Goal: Task Accomplishment & Management: Use online tool/utility

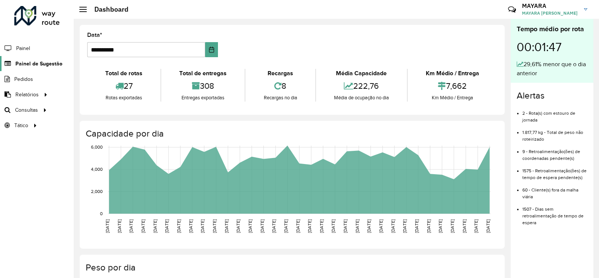
click at [27, 65] on span "Painel de Sugestão" at bounding box center [38, 64] width 47 height 8
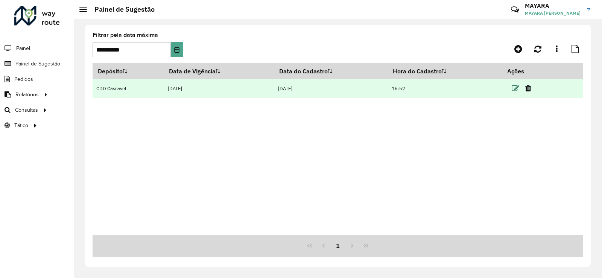
click at [515, 88] on icon at bounding box center [515, 89] width 8 height 8
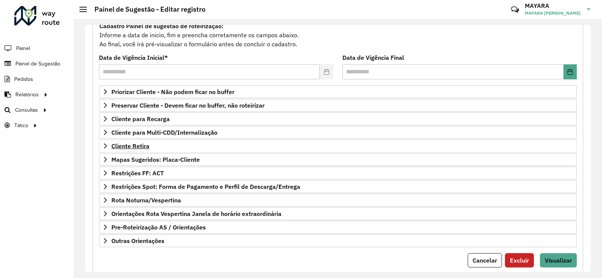
scroll to position [97, 0]
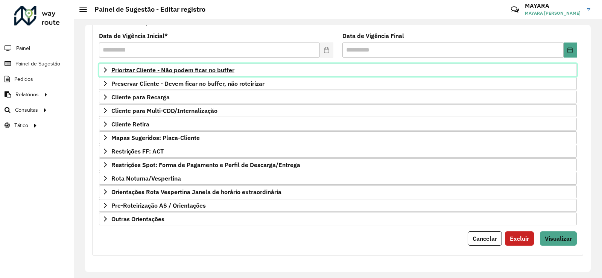
click at [189, 69] on span "Priorizar Cliente - Não podem ficar no buffer" at bounding box center [172, 70] width 123 height 6
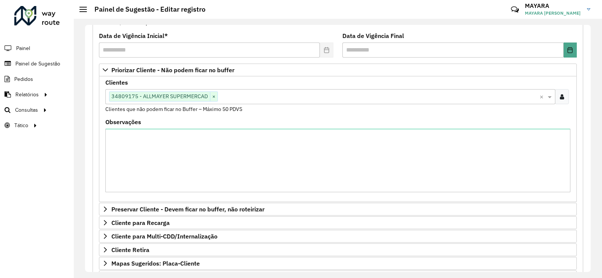
click at [560, 97] on icon at bounding box center [561, 97] width 4 height 6
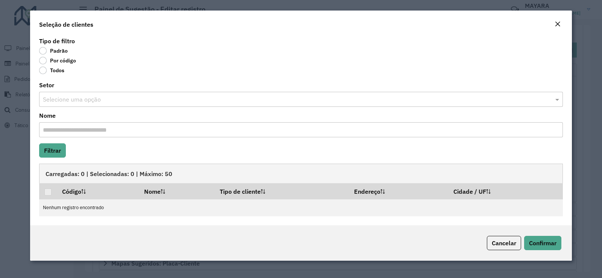
click at [44, 60] on label "Por código" at bounding box center [57, 61] width 37 height 8
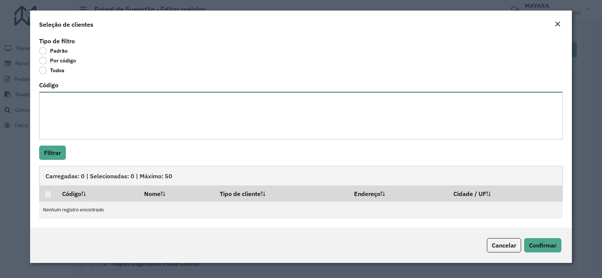
click at [63, 108] on textarea "Código" at bounding box center [300, 116] width 523 height 48
paste textarea "**** ***** **** ***** ****"
type textarea "**** ***** **** ***** ****"
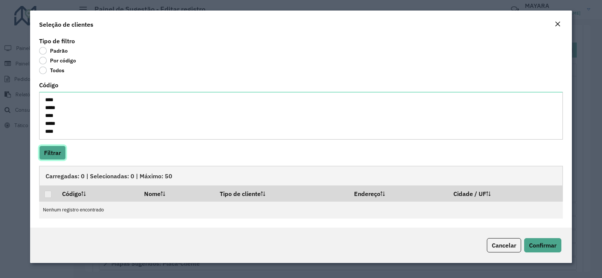
click at [50, 153] on button "Filtrar" at bounding box center [52, 153] width 27 height 14
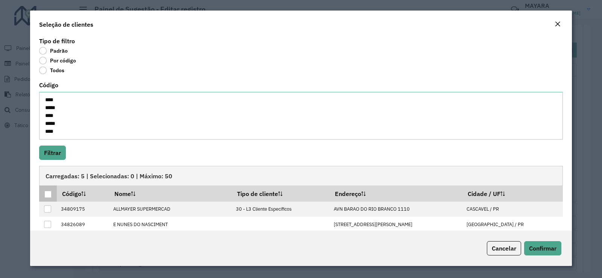
click at [49, 196] on div at bounding box center [47, 194] width 7 height 7
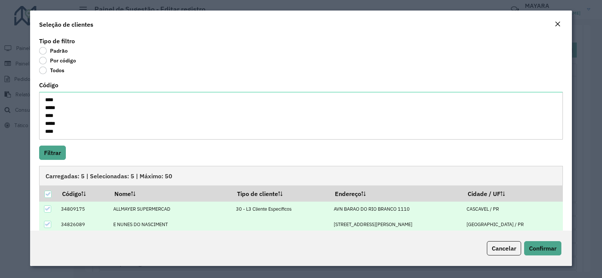
scroll to position [57, 0]
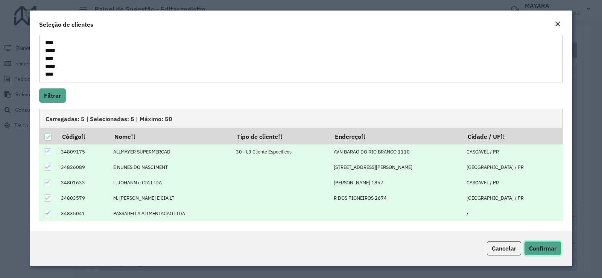
click at [546, 249] on span "Confirmar" at bounding box center [542, 248] width 27 height 8
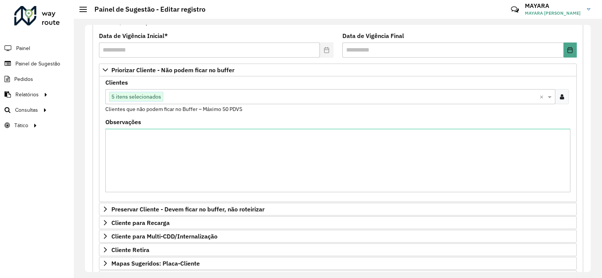
scroll to position [223, 0]
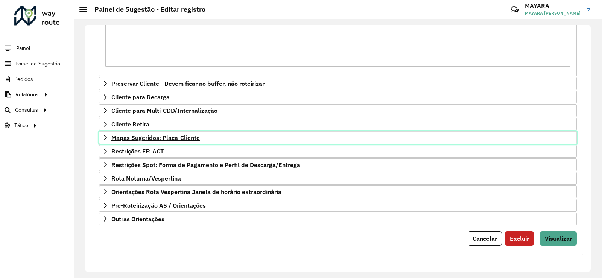
click at [171, 136] on span "Mapas Sugeridos: Placa-Cliente" at bounding box center [155, 138] width 88 height 6
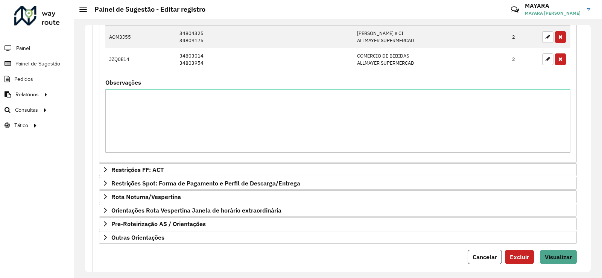
scroll to position [429, 0]
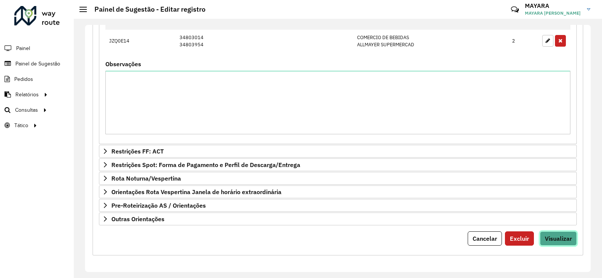
click at [546, 237] on span "Visualizar" at bounding box center [557, 239] width 27 height 8
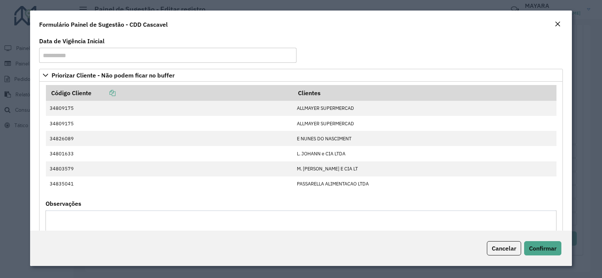
click at [561, 254] on div "Cancelar Confirmar" at bounding box center [300, 247] width 541 height 35
click at [550, 245] on span "Confirmar" at bounding box center [542, 248] width 27 height 8
